Goal: Task Accomplishment & Management: Find specific page/section

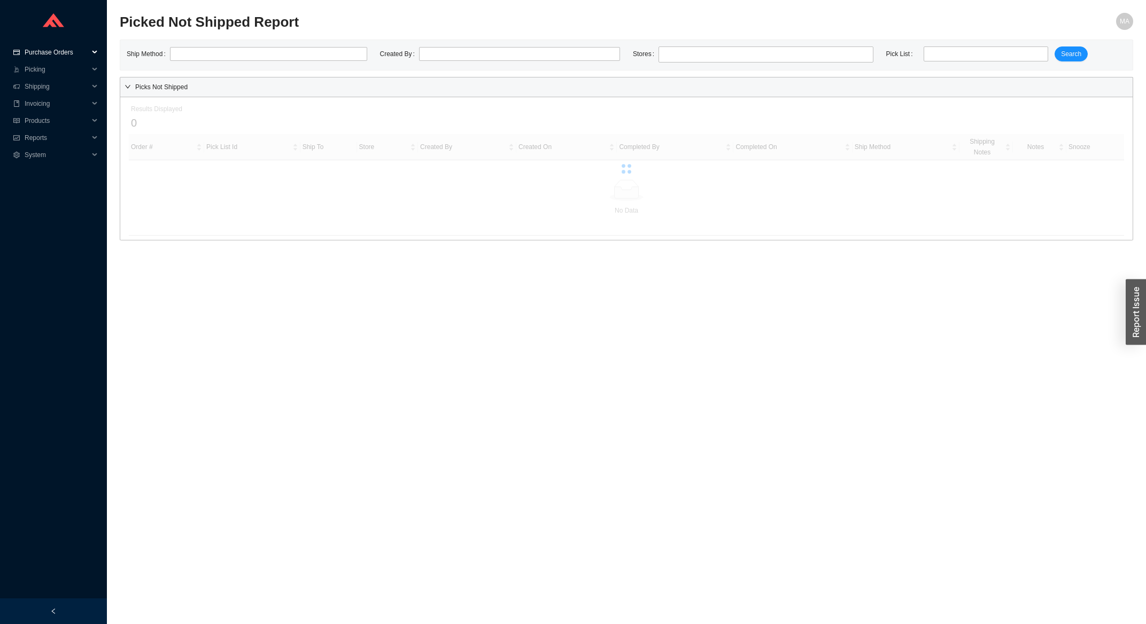
click at [76, 51] on span "Purchase Orders" at bounding box center [57, 52] width 64 height 17
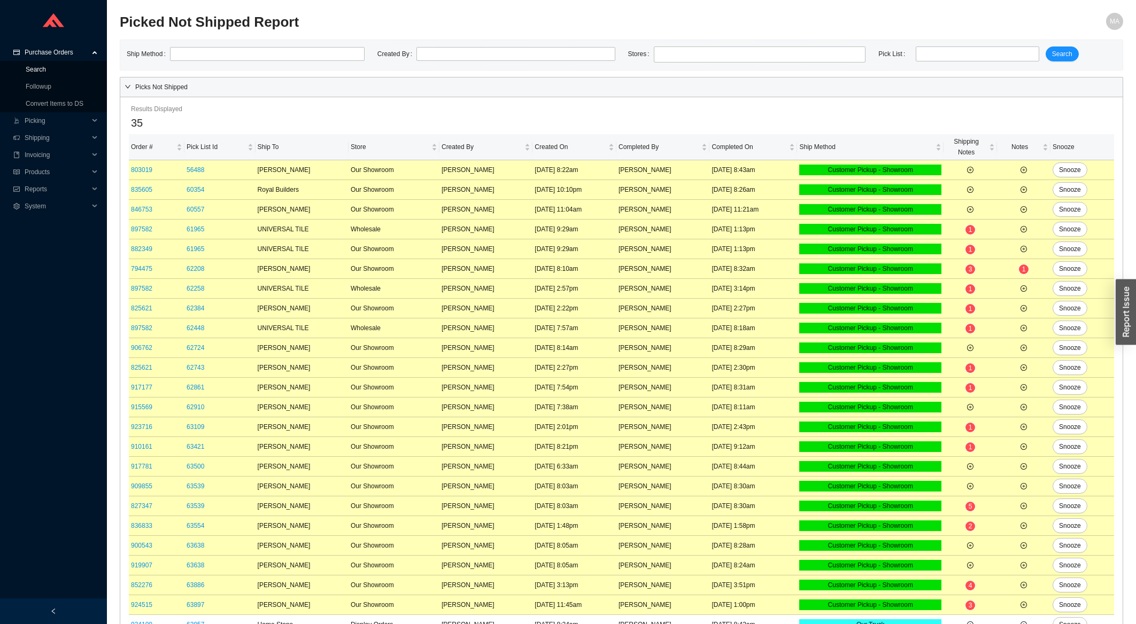
click at [40, 69] on link "Search" at bounding box center [36, 69] width 20 height 7
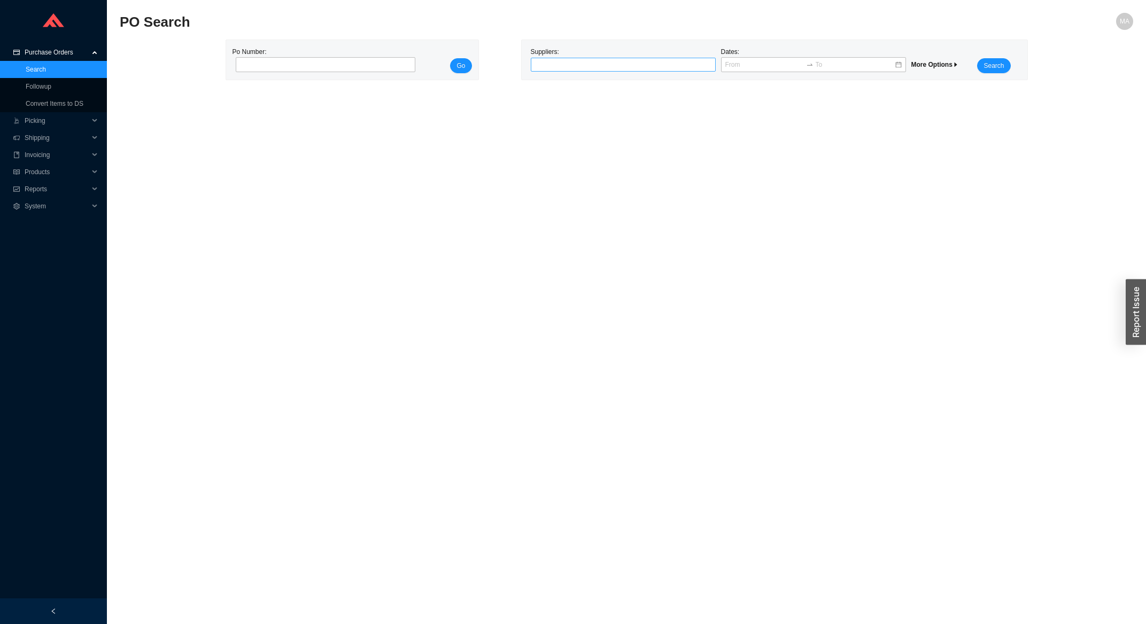
click at [616, 62] on div at bounding box center [619, 64] width 172 height 11
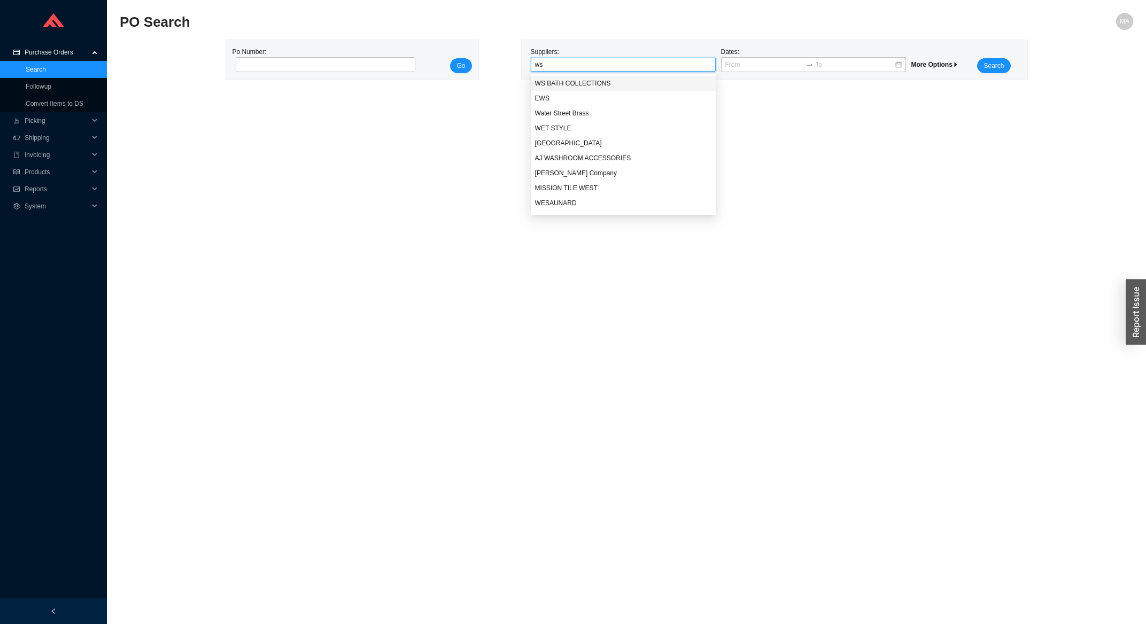
type input "ws"
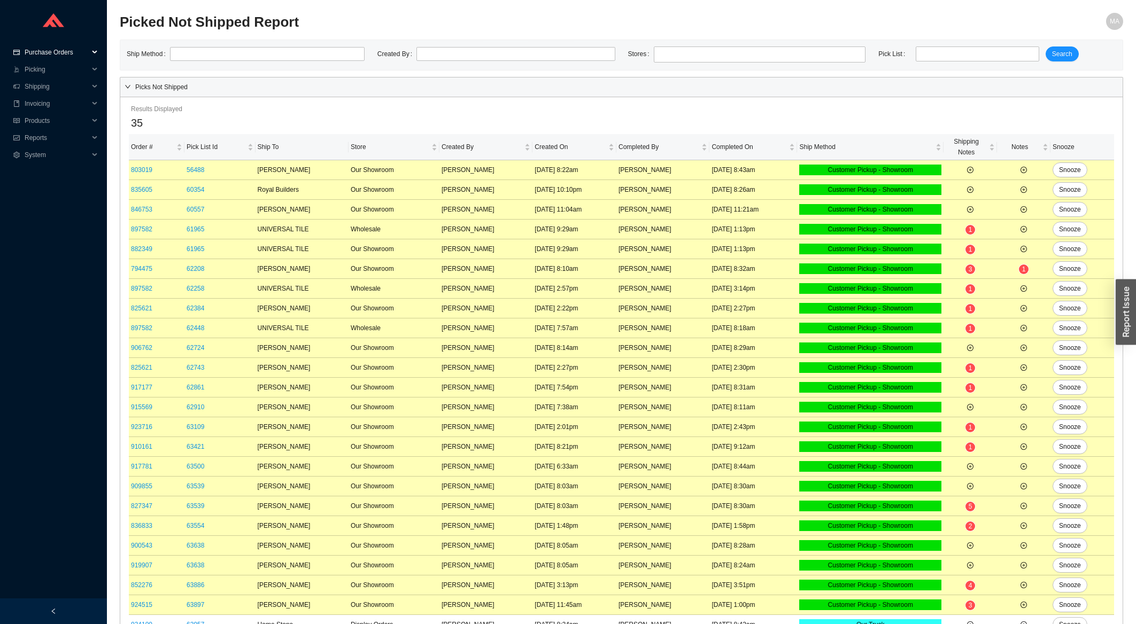
click at [74, 56] on span "Purchase Orders" at bounding box center [57, 52] width 64 height 17
click at [36, 69] on link "Search" at bounding box center [36, 69] width 20 height 7
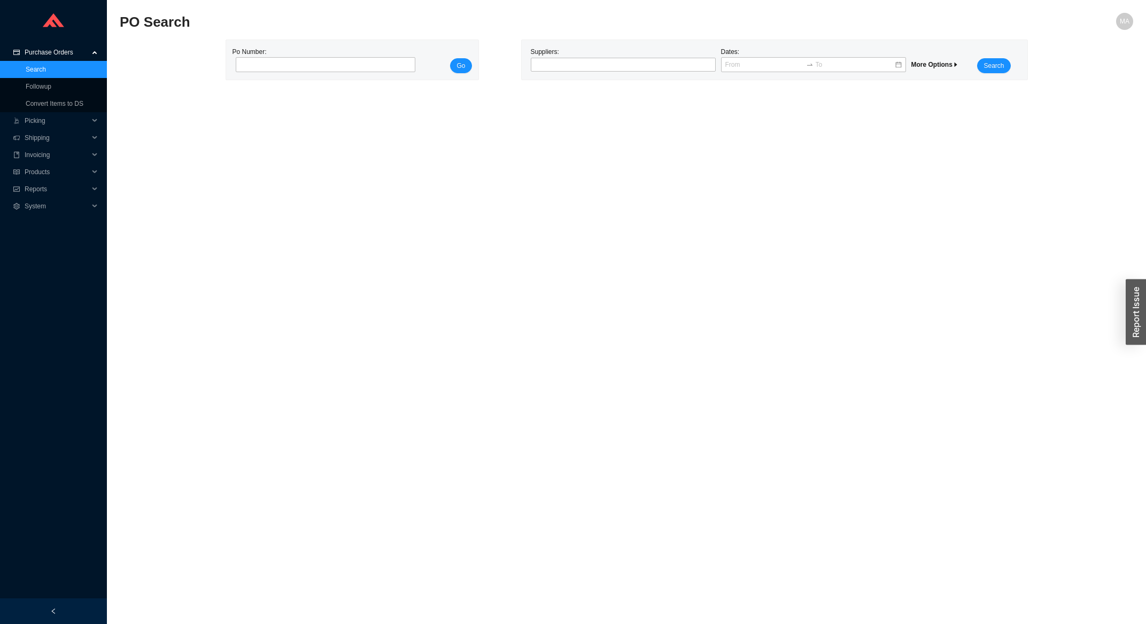
click at [633, 57] on div "Suppliers:" at bounding box center [623, 60] width 190 height 27
click at [624, 65] on div at bounding box center [619, 64] width 172 height 11
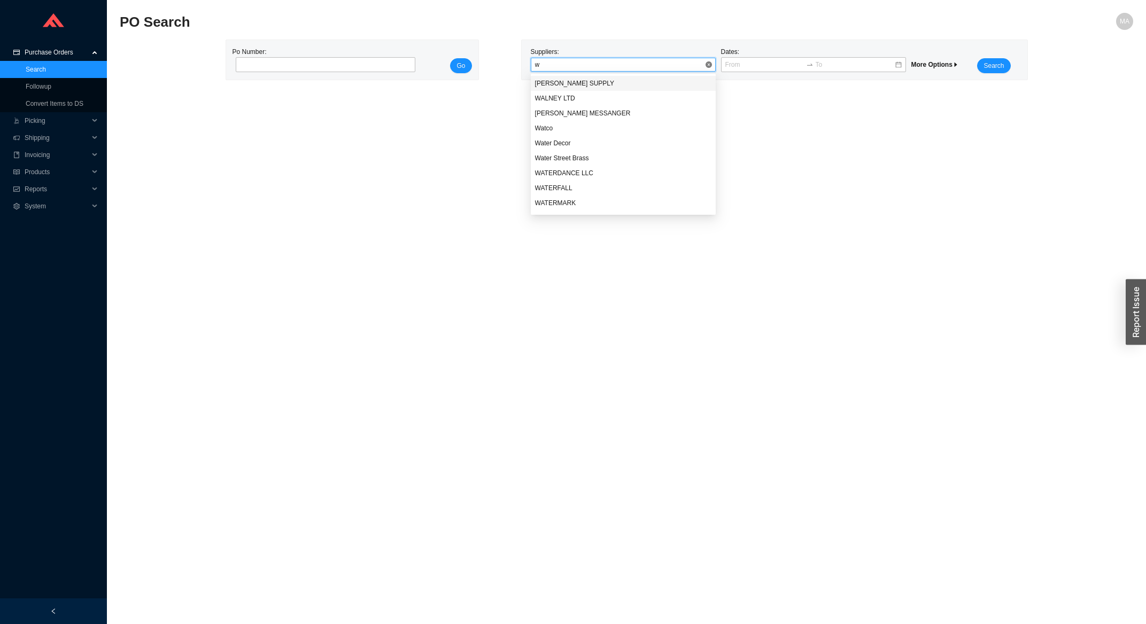
type input "ws"
click at [599, 82] on div "WS BATH COLLECTIONS" at bounding box center [623, 84] width 176 height 10
click at [991, 68] on span "Search" at bounding box center [994, 65] width 20 height 11
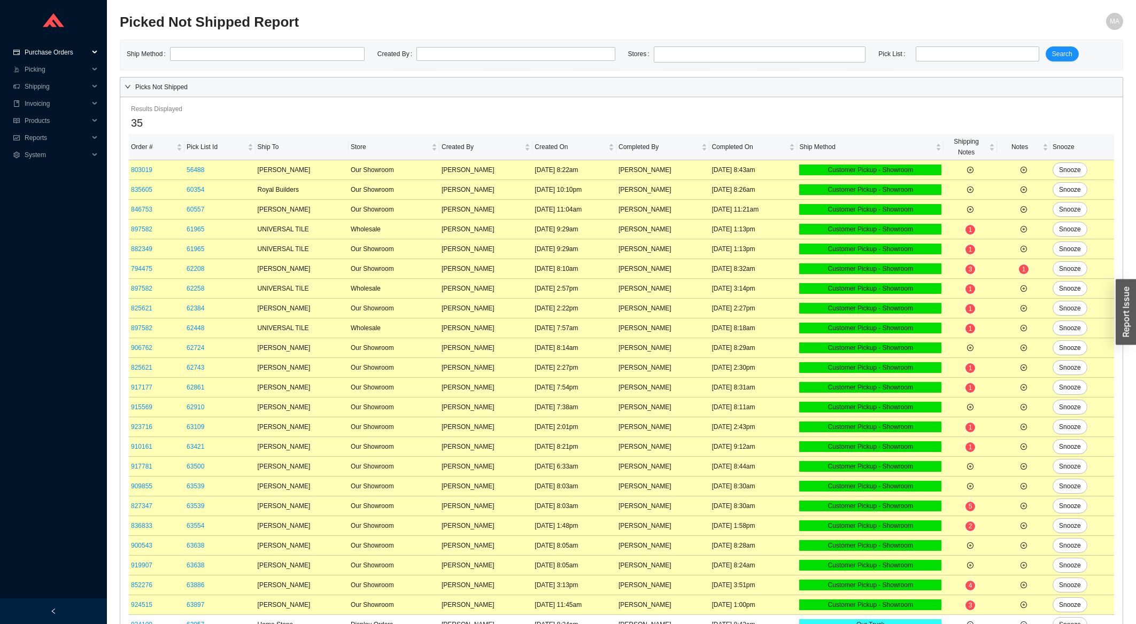
click at [52, 52] on span "Purchase Orders" at bounding box center [57, 52] width 64 height 17
click at [37, 72] on link "Search" at bounding box center [36, 69] width 20 height 7
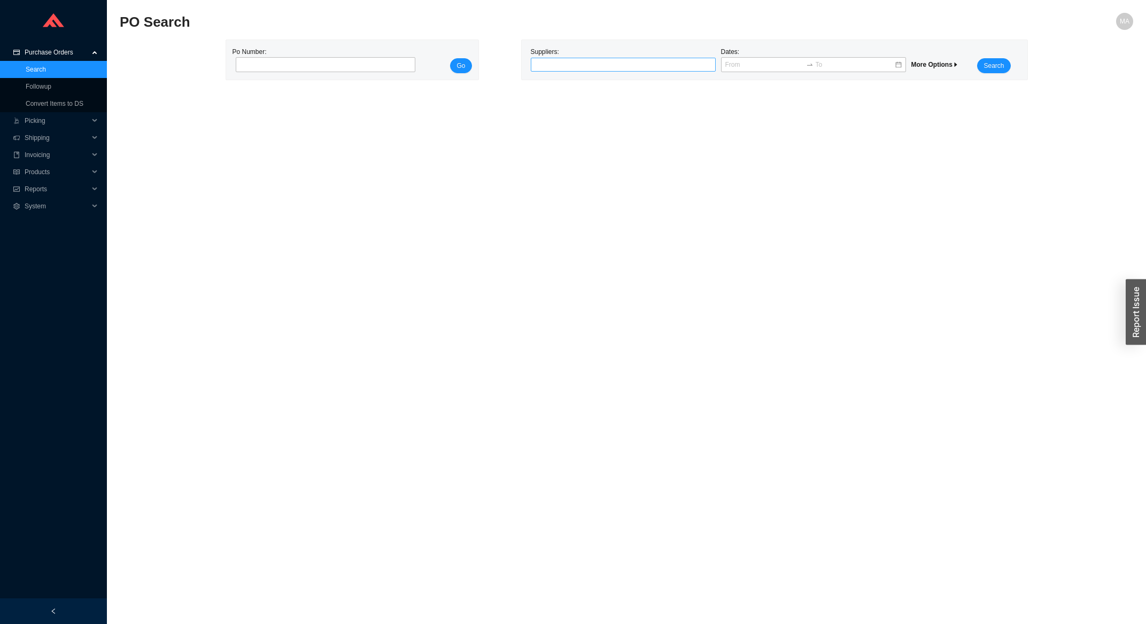
click at [597, 68] on div at bounding box center [619, 64] width 172 height 11
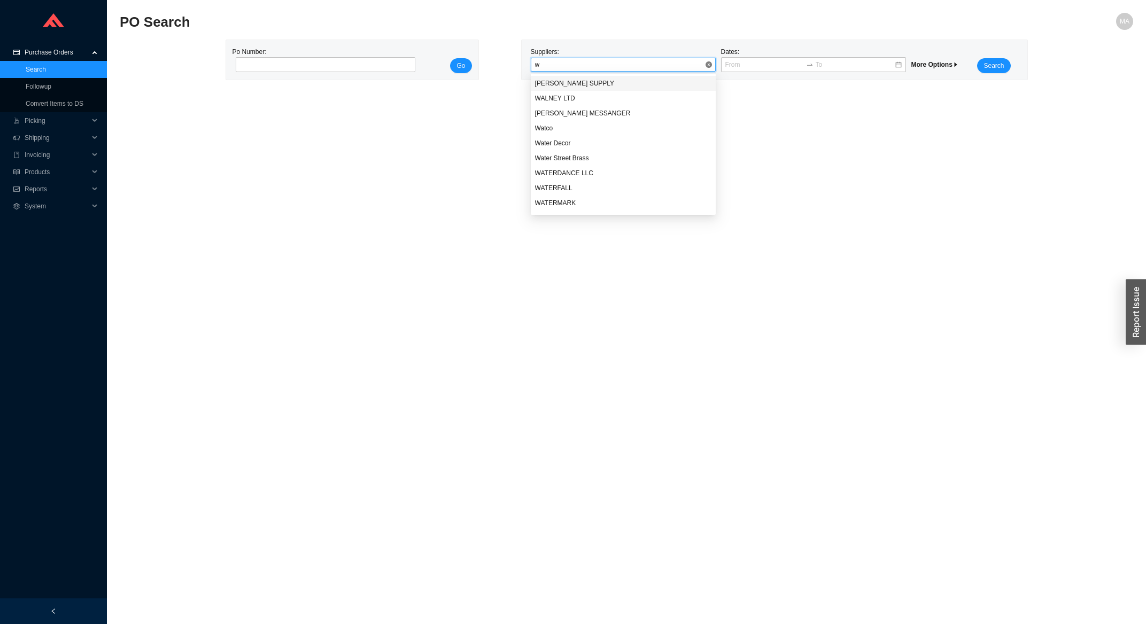
type input "ws"
click at [604, 80] on div "WS BATH COLLECTIONS" at bounding box center [623, 84] width 176 height 10
click at [989, 64] on span "Search" at bounding box center [994, 65] width 20 height 11
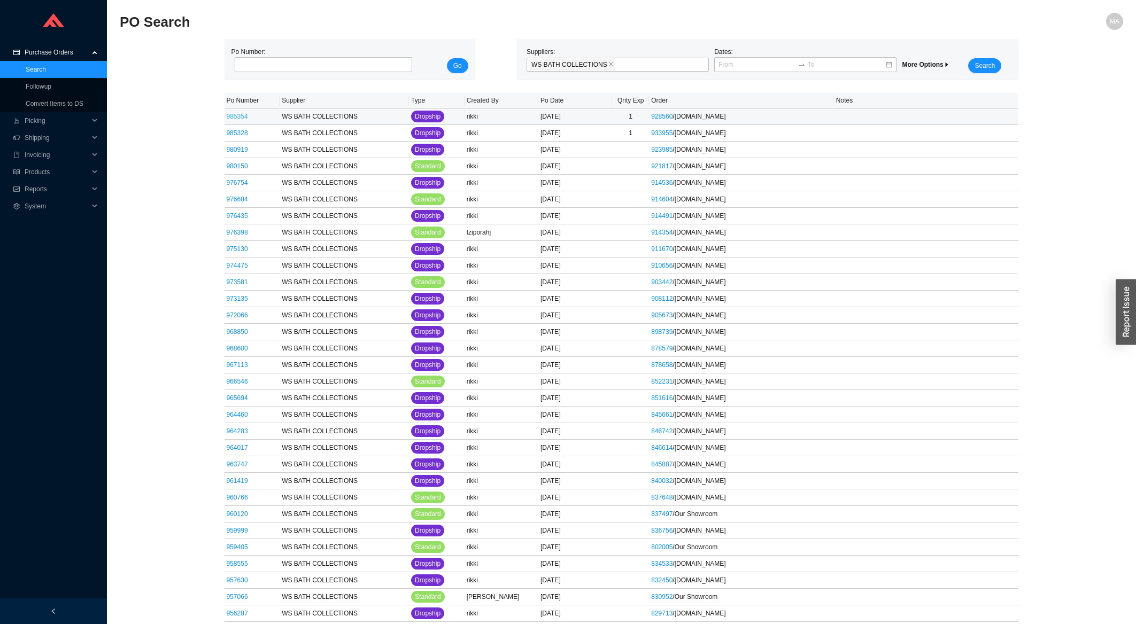
click at [241, 115] on link "985354" at bounding box center [237, 116] width 21 height 7
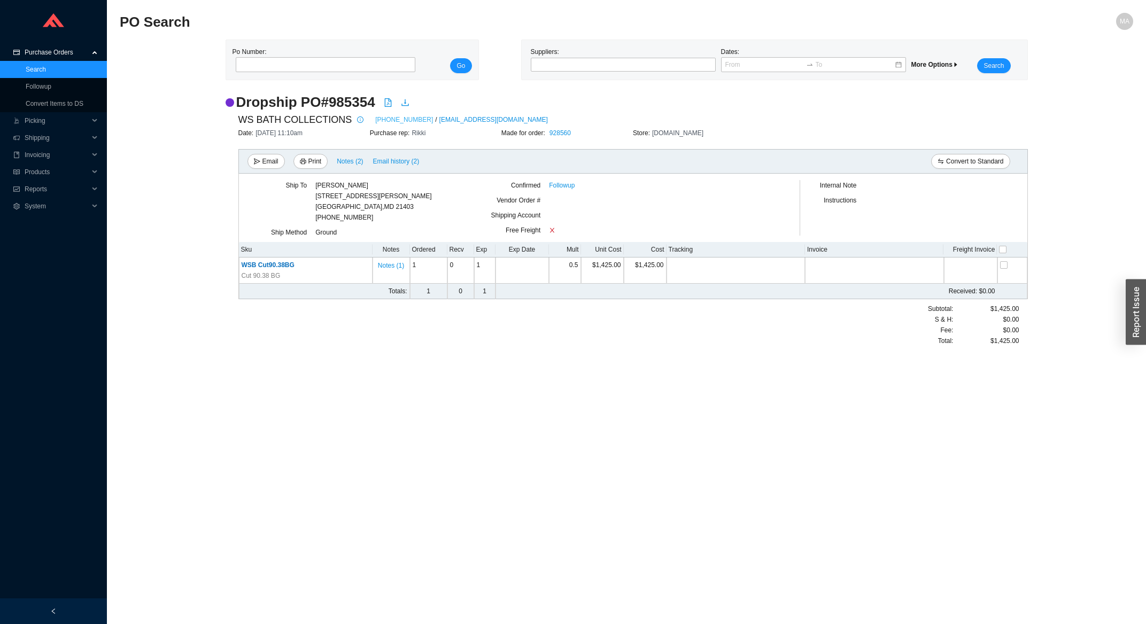
click at [380, 121] on link "[PHONE_NUMBER]" at bounding box center [404, 119] width 58 height 11
